Goal: Task Accomplishment & Management: Use online tool/utility

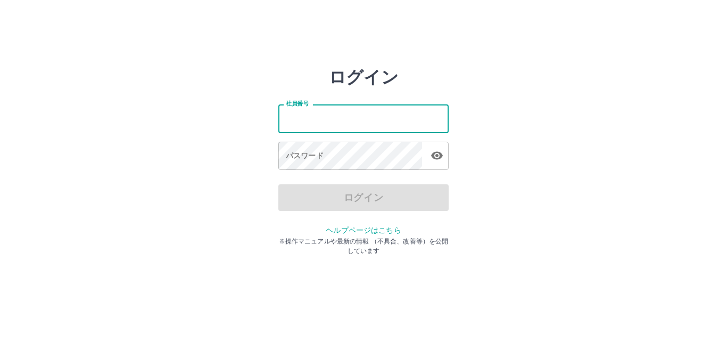
click at [353, 122] on input "社員番号" at bounding box center [363, 118] width 170 height 28
type input "*******"
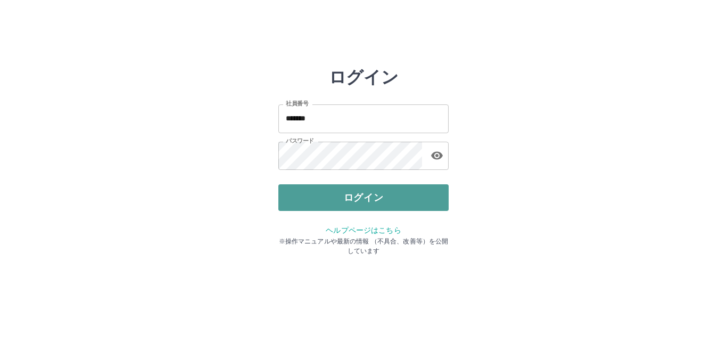
click at [350, 200] on button "ログイン" at bounding box center [363, 197] width 170 height 27
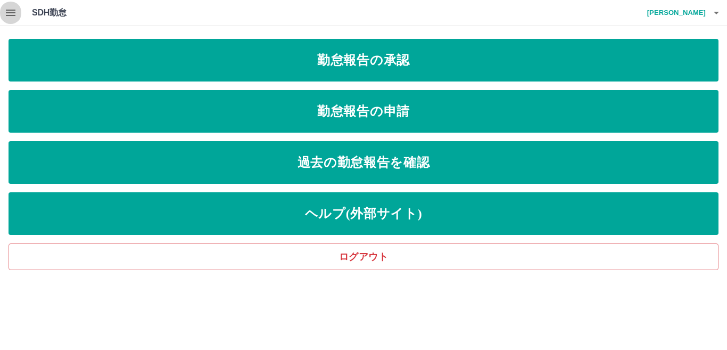
click at [12, 11] on icon "button" at bounding box center [10, 12] width 13 height 13
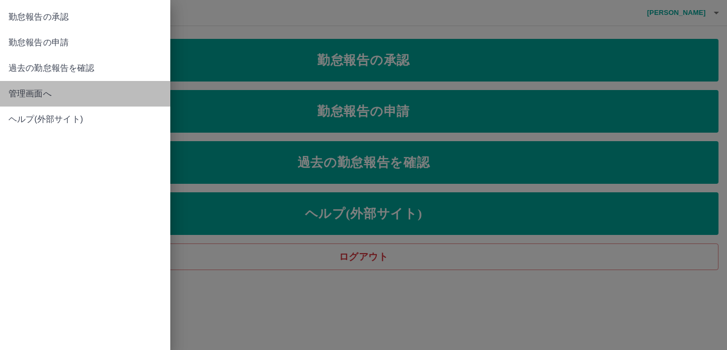
click at [23, 87] on span "管理画面へ" at bounding box center [85, 93] width 153 height 13
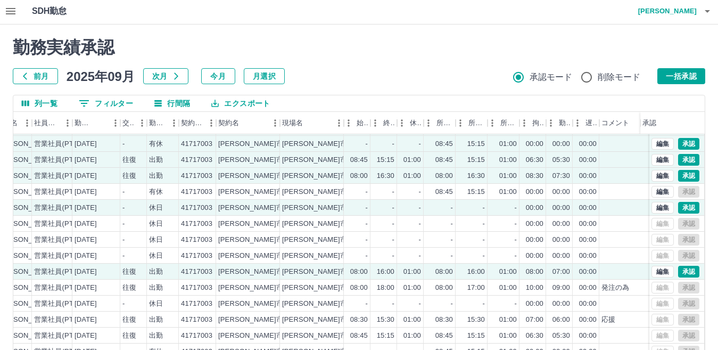
scroll to position [55, 141]
click at [669, 76] on button "一括承認" at bounding box center [681, 76] width 48 height 16
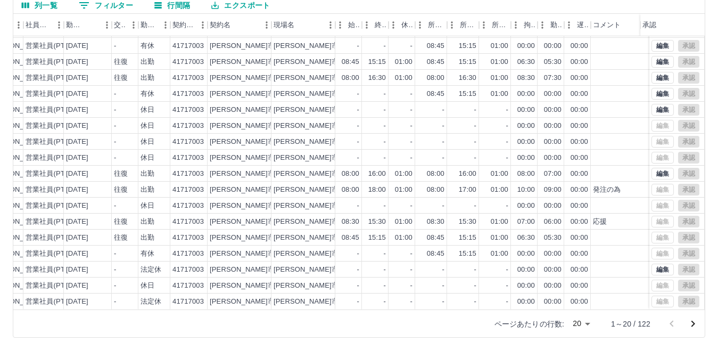
scroll to position [100, 0]
click at [690, 323] on icon "次のページへ" at bounding box center [692, 323] width 13 height 13
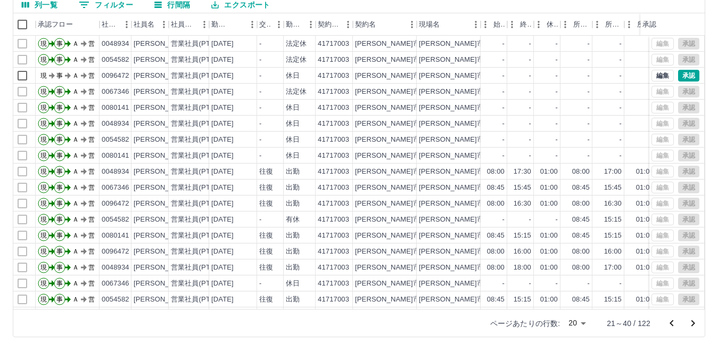
scroll to position [0, 0]
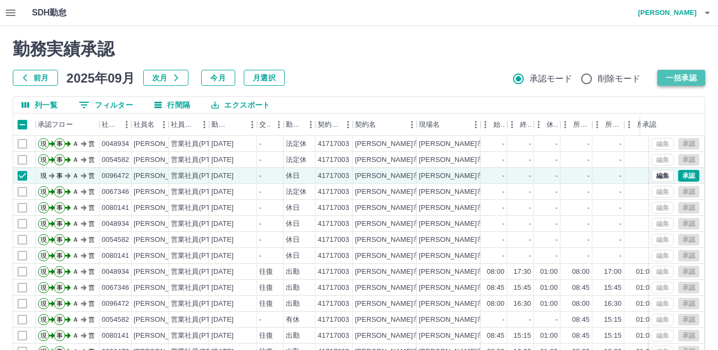
click at [676, 78] on button "一括承認" at bounding box center [681, 78] width 48 height 16
